Goal: Task Accomplishment & Management: Manage account settings

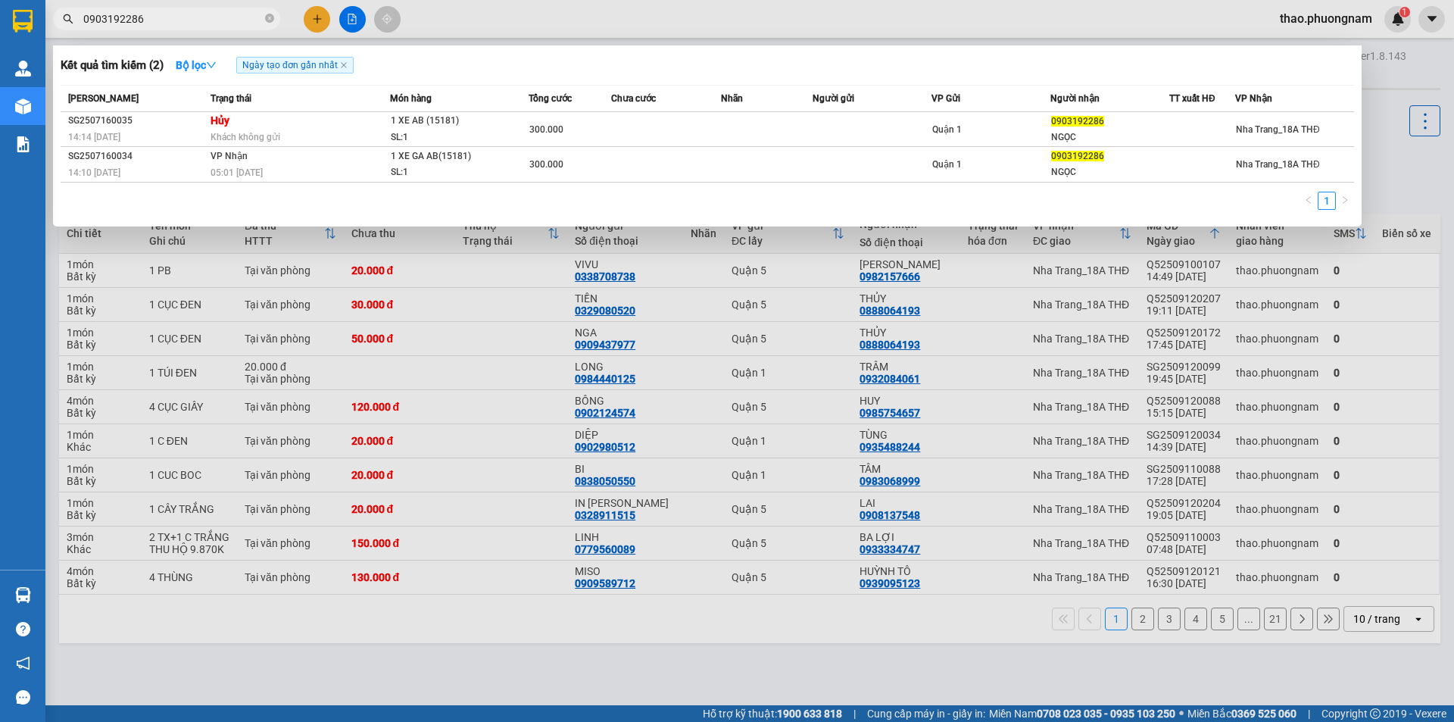
click at [1335, 22] on div at bounding box center [727, 361] width 1454 height 722
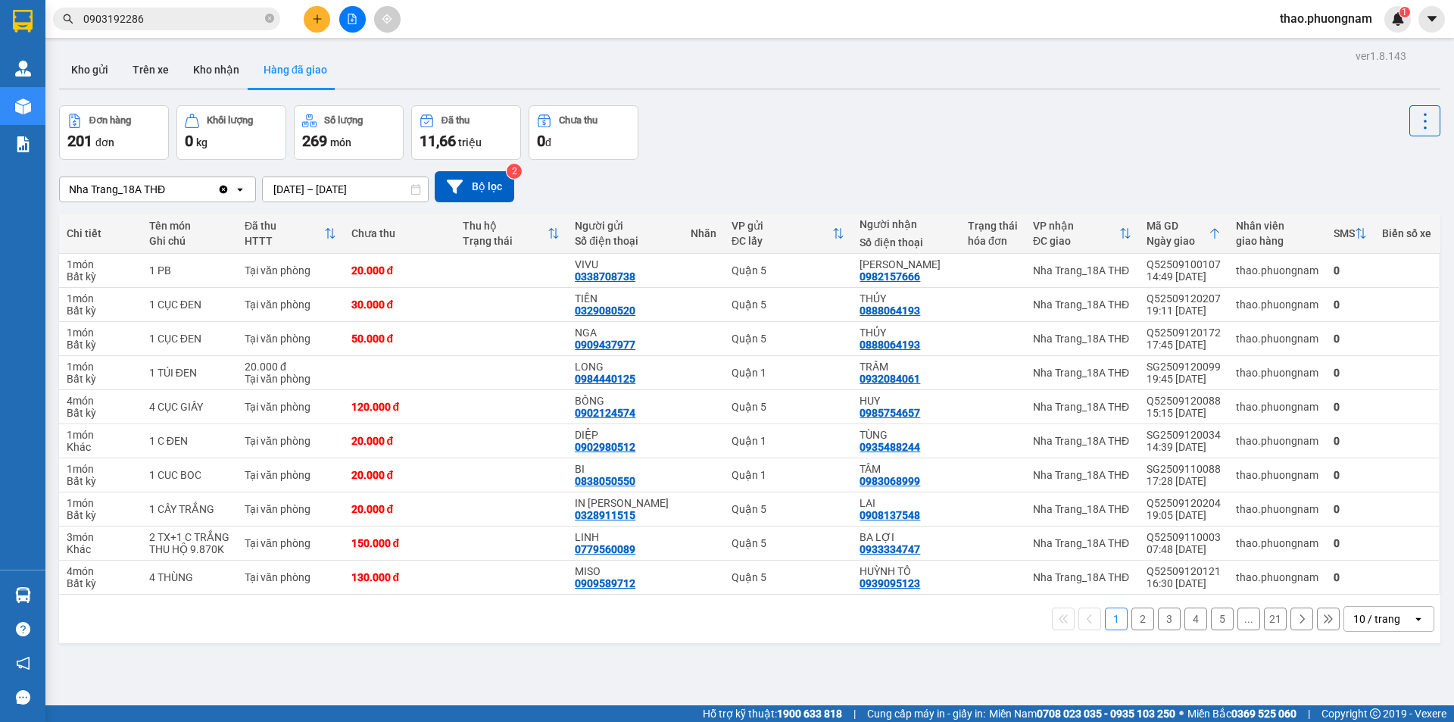
click at [1335, 22] on span "thao.phuongnam" at bounding box center [1326, 18] width 117 height 19
click at [1318, 50] on span "Đăng xuất" at bounding box center [1332, 47] width 86 height 17
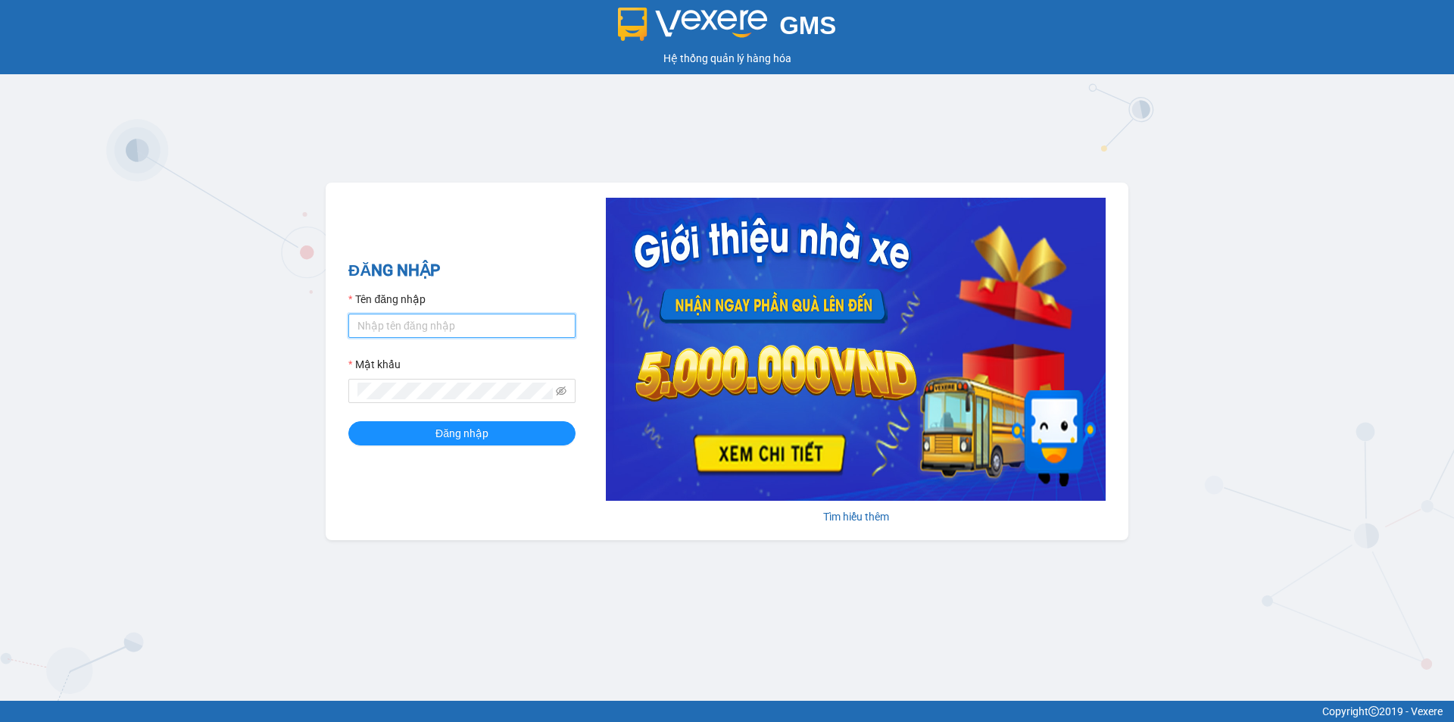
click at [468, 320] on input "Tên đăng nhập" at bounding box center [461, 326] width 227 height 24
type input "H"
type input "hangct2.phuongnam"
click at [348, 421] on button "Đăng nhập" at bounding box center [461, 433] width 227 height 24
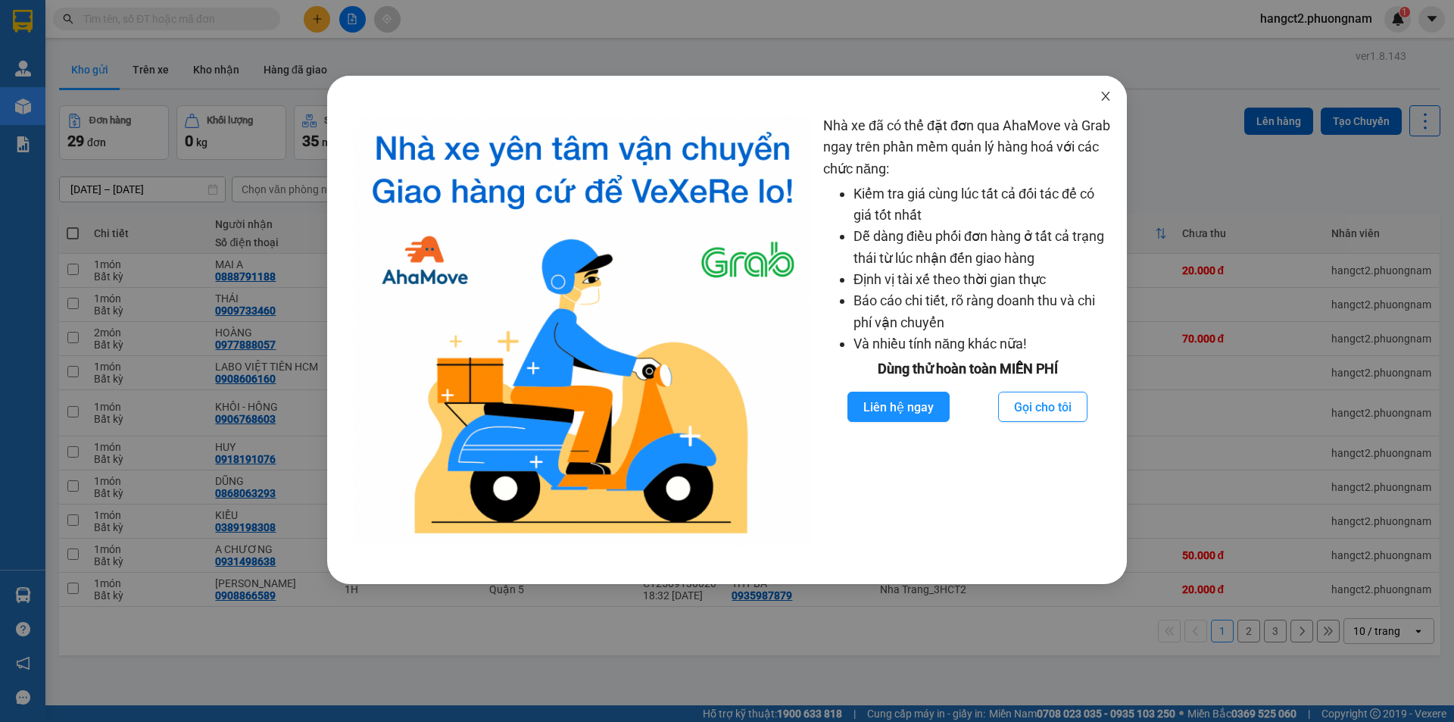
click at [1100, 105] on span "Close" at bounding box center [1106, 97] width 42 height 42
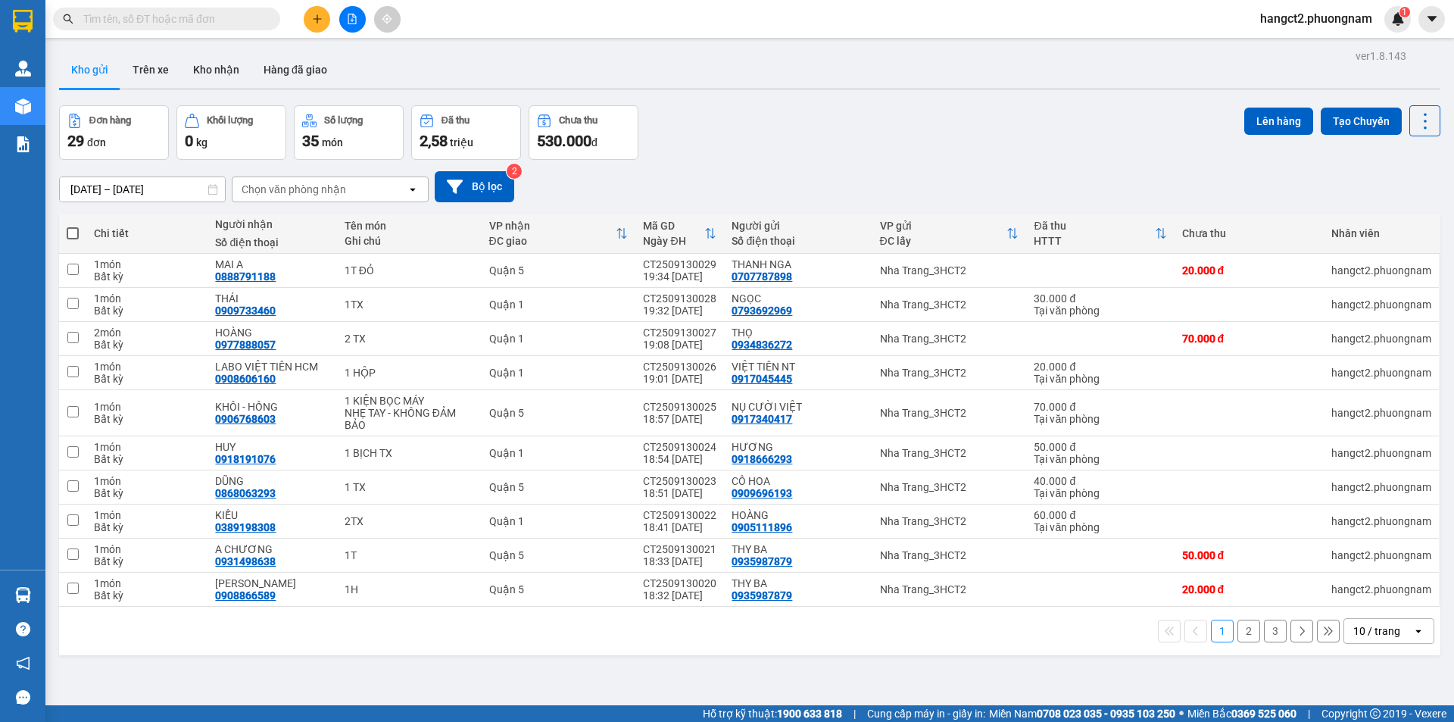
click at [1242, 626] on button "2" at bounding box center [1249, 631] width 23 height 23
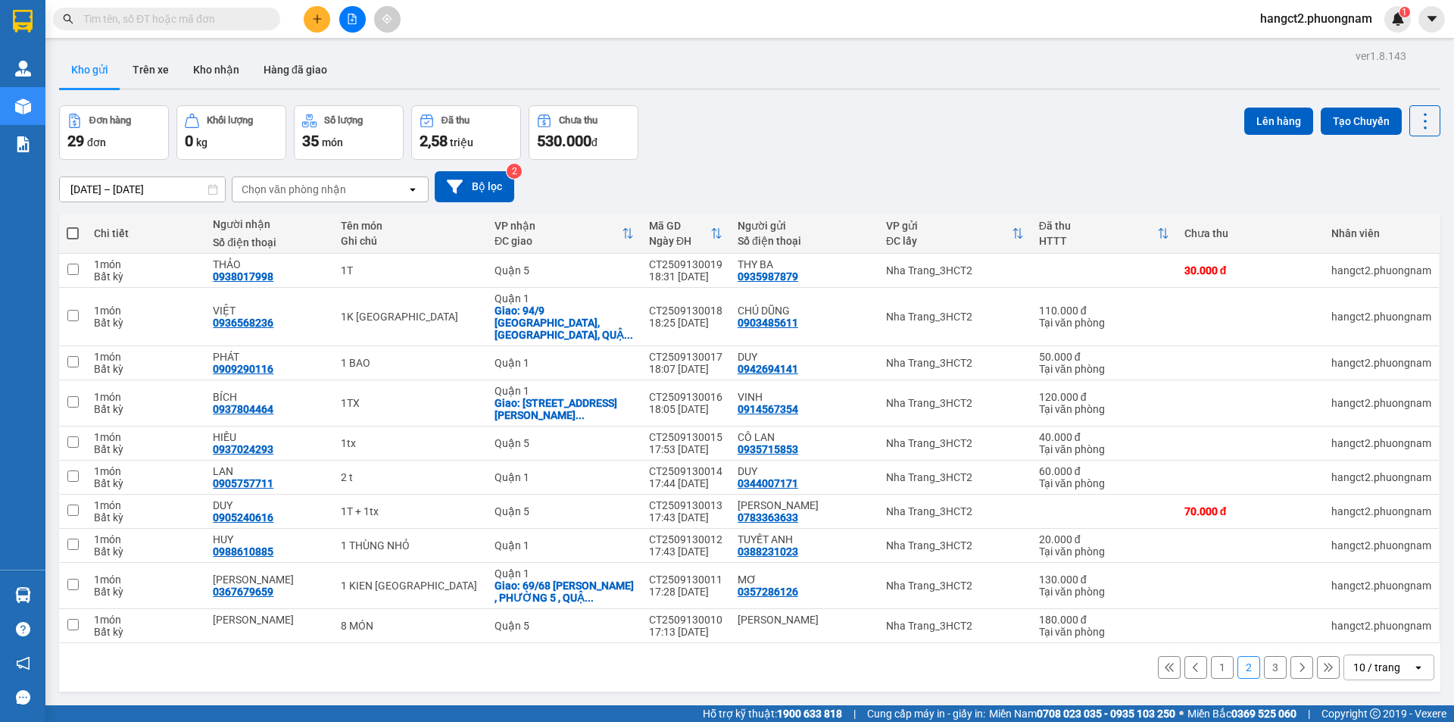
click at [1264, 656] on button "3" at bounding box center [1275, 667] width 23 height 23
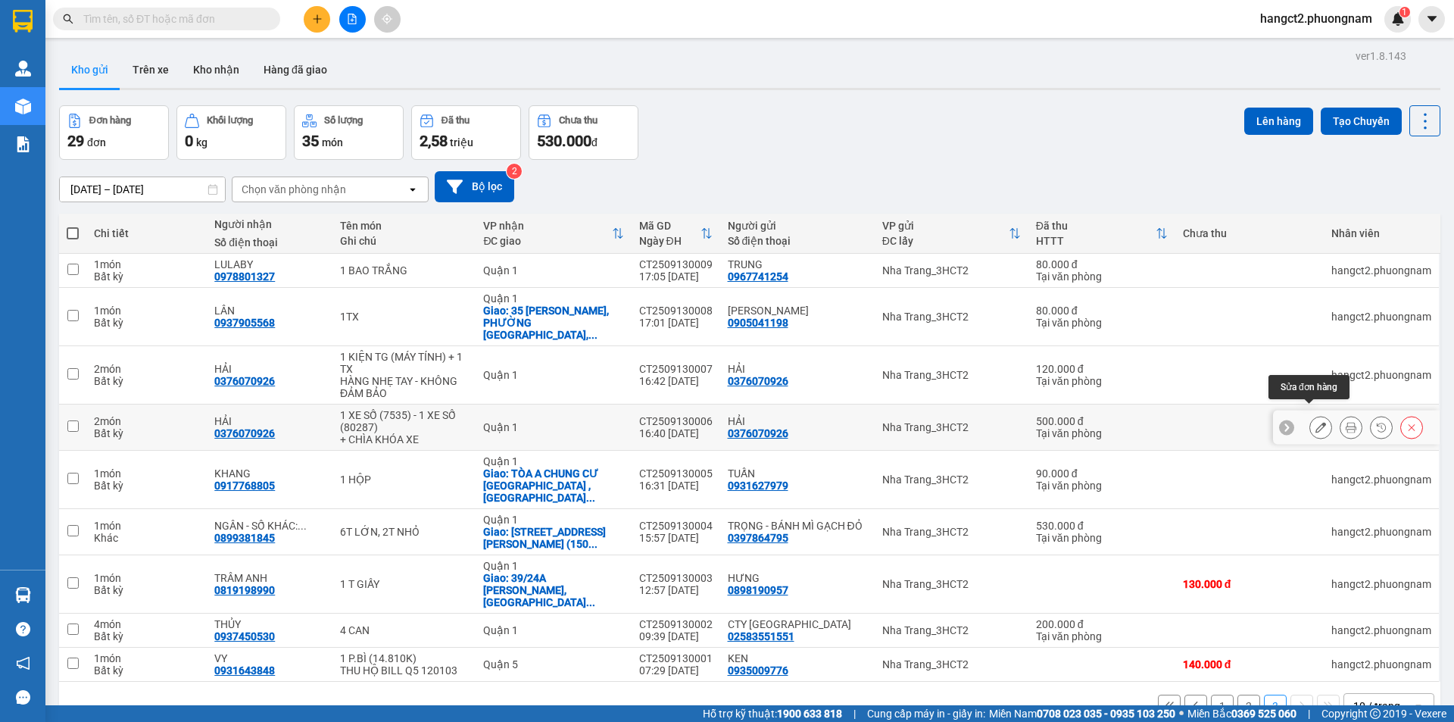
click at [1316, 422] on icon at bounding box center [1321, 427] width 11 height 11
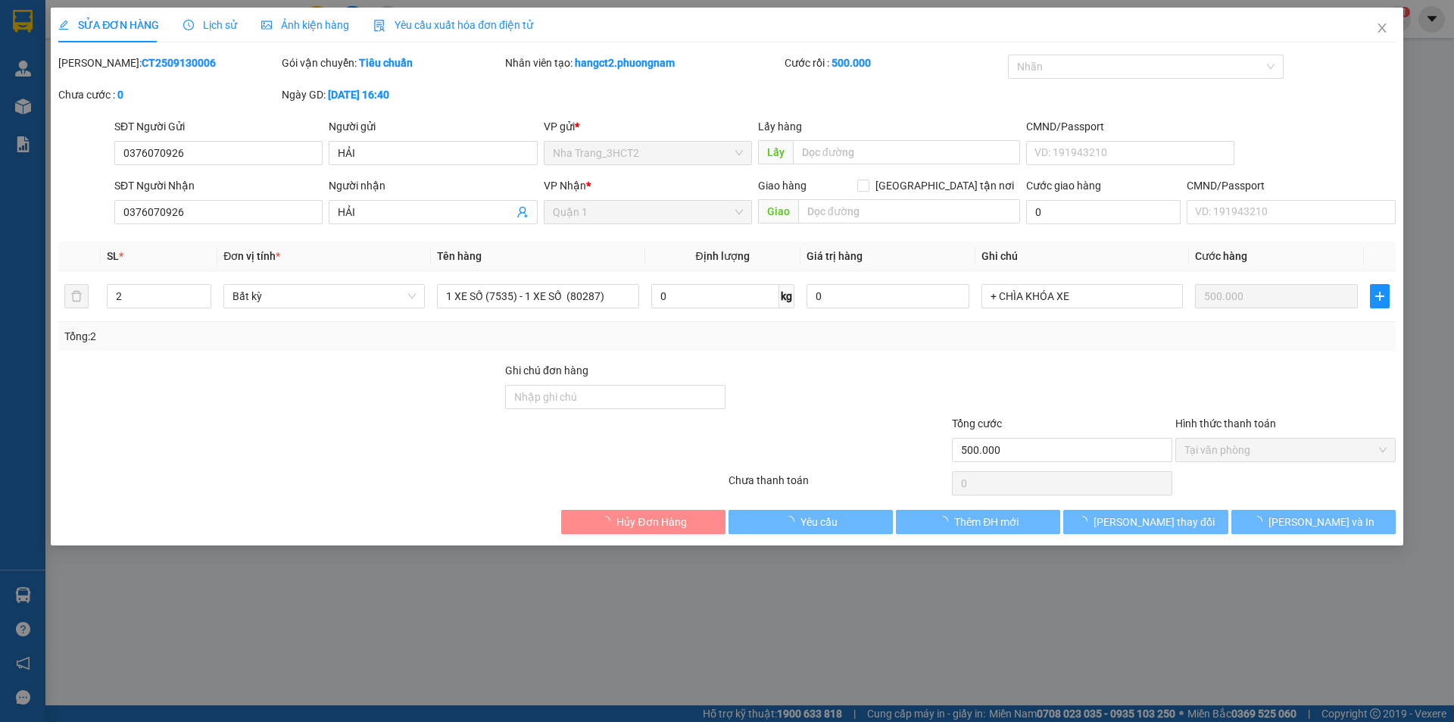
type input "0376070926"
type input "500.000"
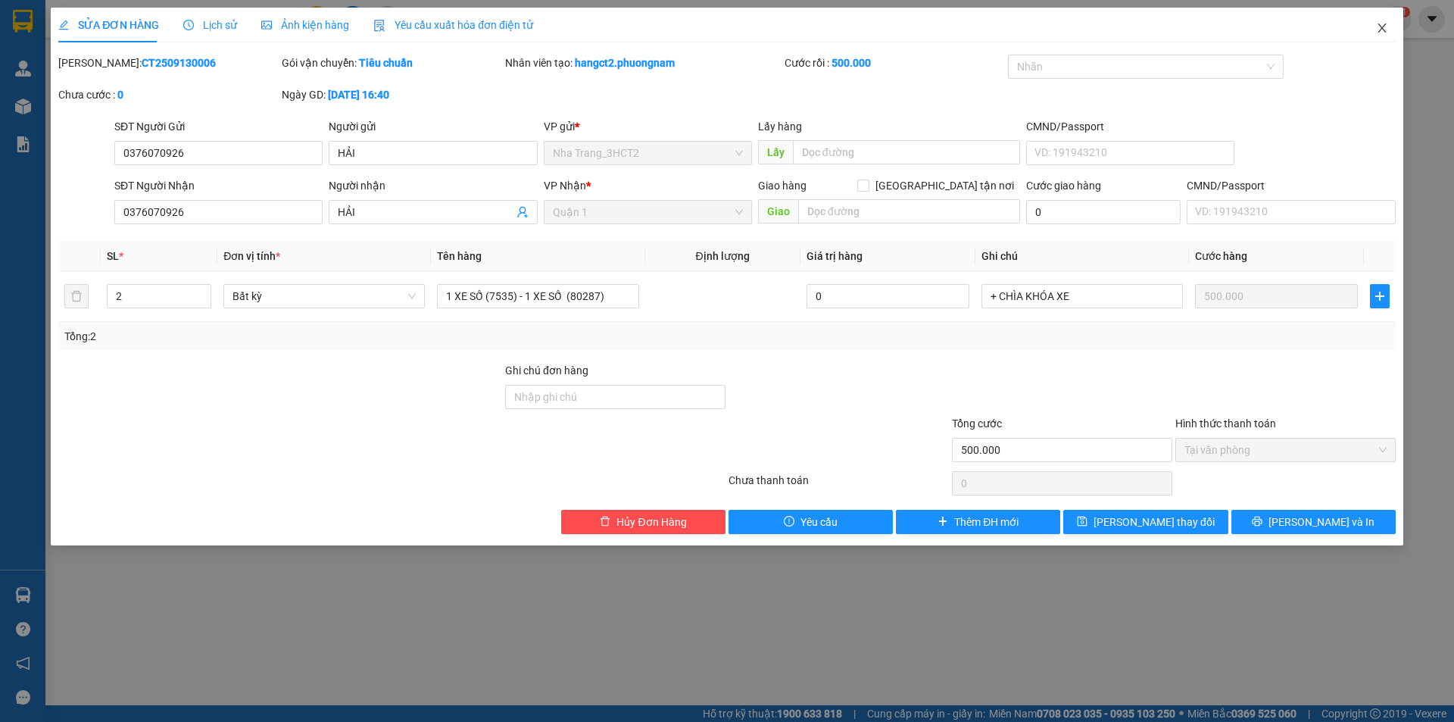
click at [1383, 27] on icon "close" at bounding box center [1382, 28] width 12 height 12
